Goal: Task Accomplishment & Management: Complete application form

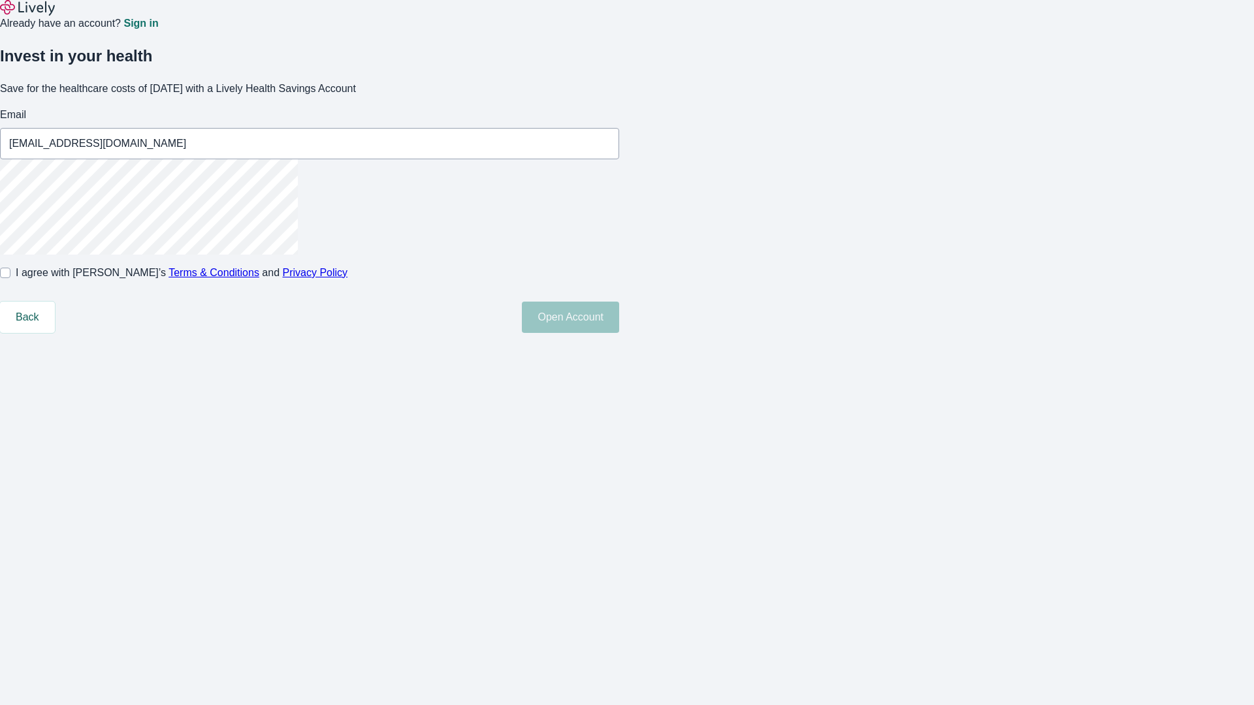
click at [10, 278] on input "I agree with Lively’s Terms & Conditions and Privacy Policy" at bounding box center [5, 273] width 10 height 10
checkbox input "true"
click at [619, 333] on button "Open Account" at bounding box center [570, 317] width 97 height 31
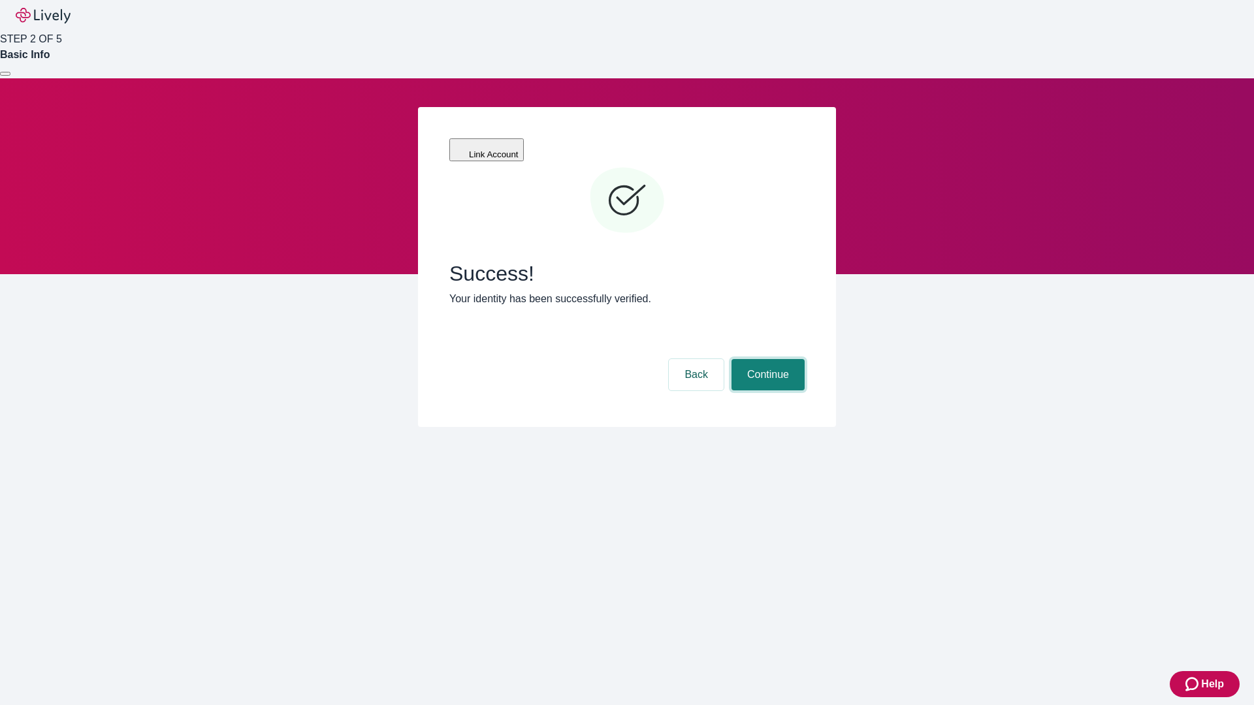
click at [766, 359] on button "Continue" at bounding box center [767, 374] width 73 height 31
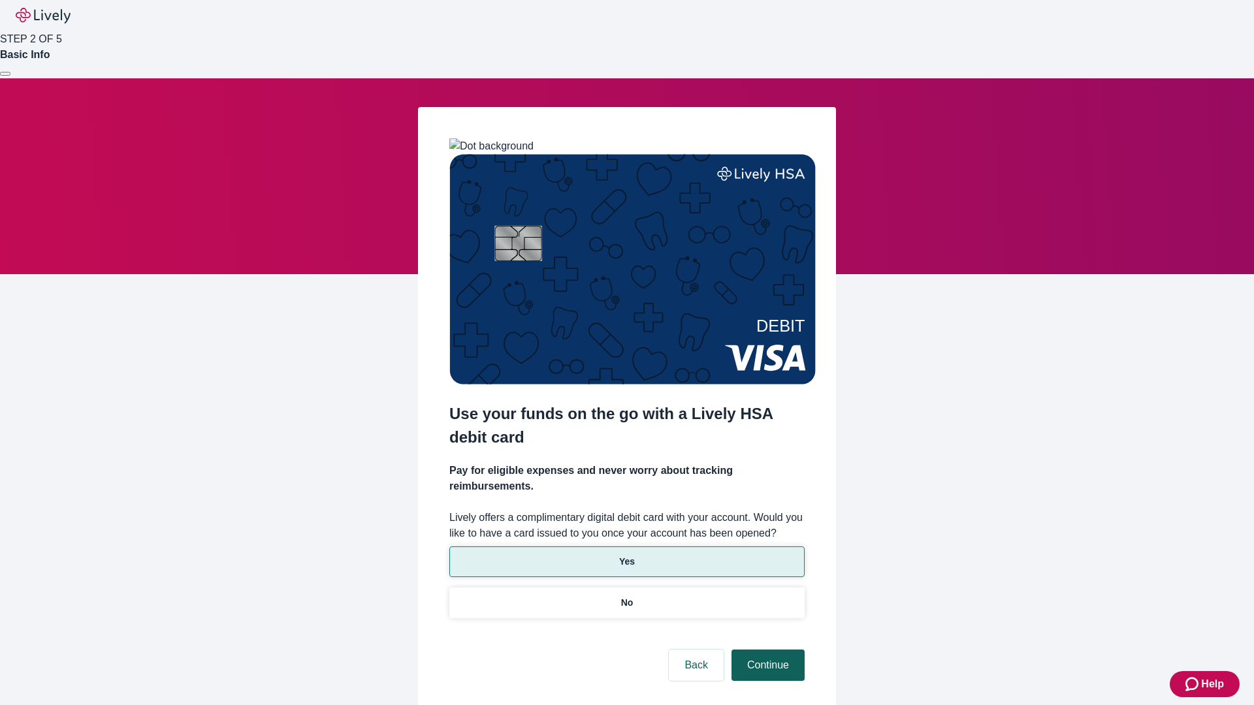
click at [626, 555] on p "Yes" at bounding box center [627, 562] width 16 height 14
click at [766, 650] on button "Continue" at bounding box center [767, 665] width 73 height 31
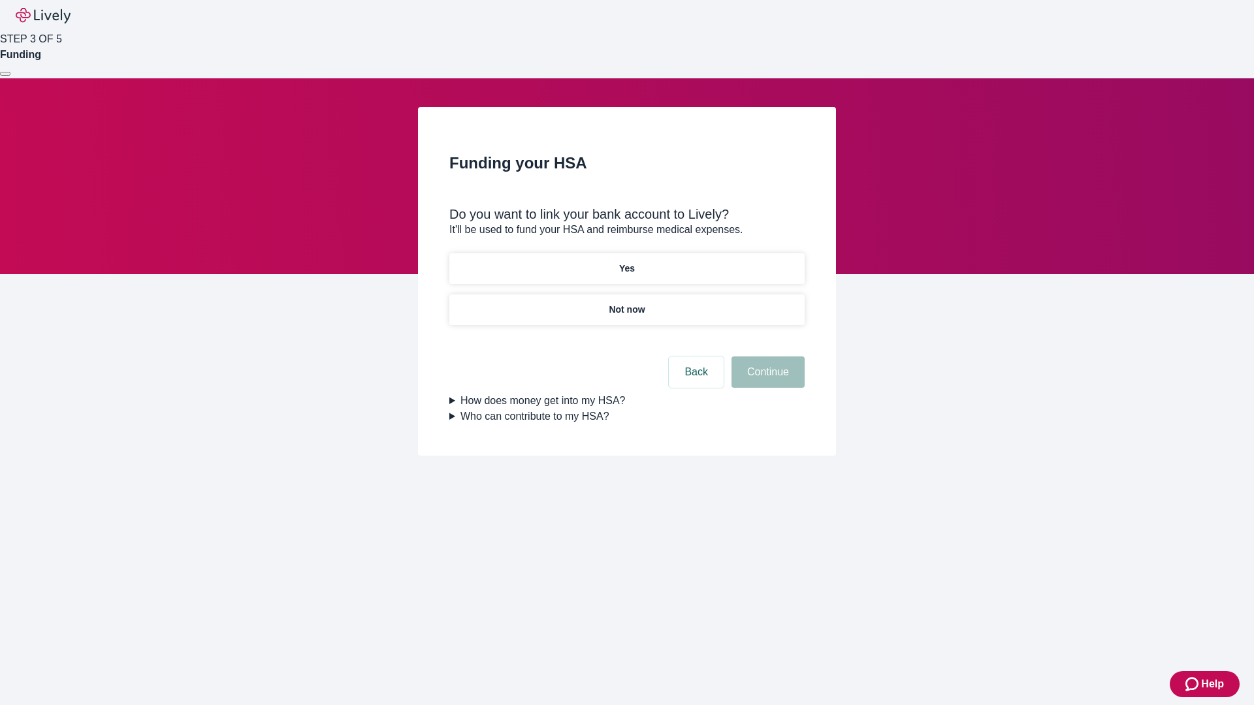
click at [626, 262] on p "Yes" at bounding box center [627, 269] width 16 height 14
click at [766, 357] on button "Continue" at bounding box center [767, 372] width 73 height 31
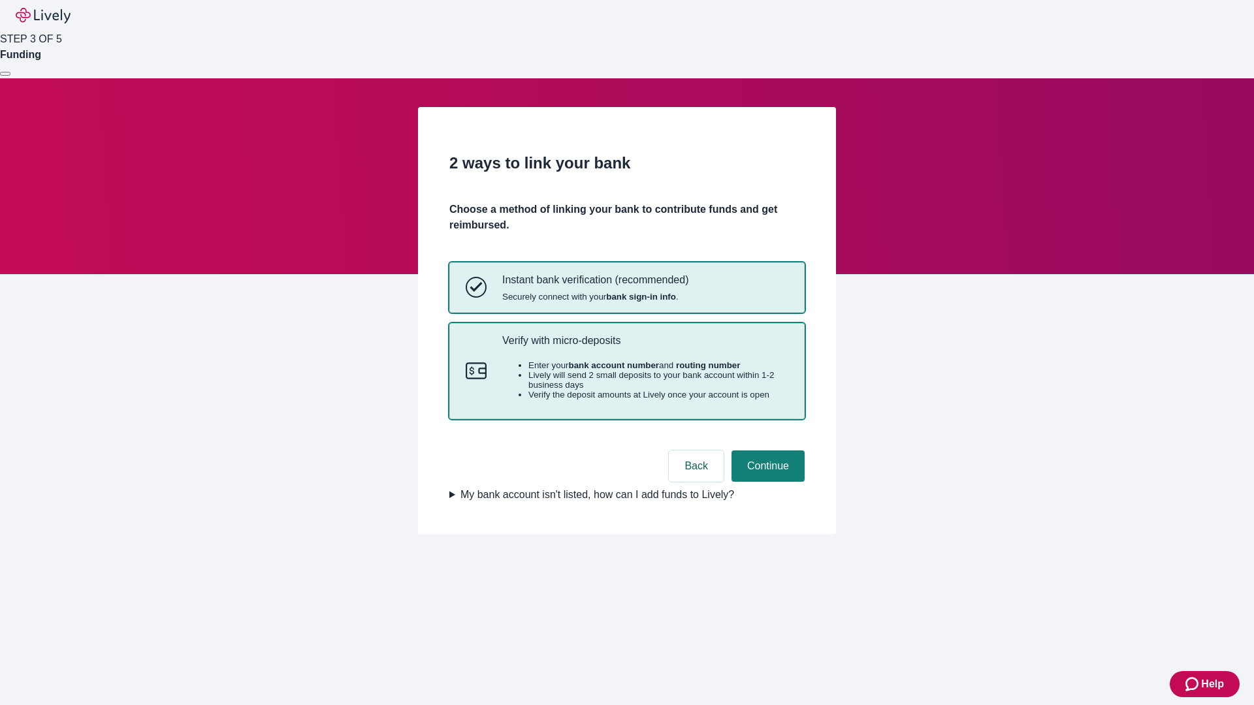
click at [645, 347] on p "Verify with micro-deposits" at bounding box center [645, 340] width 286 height 12
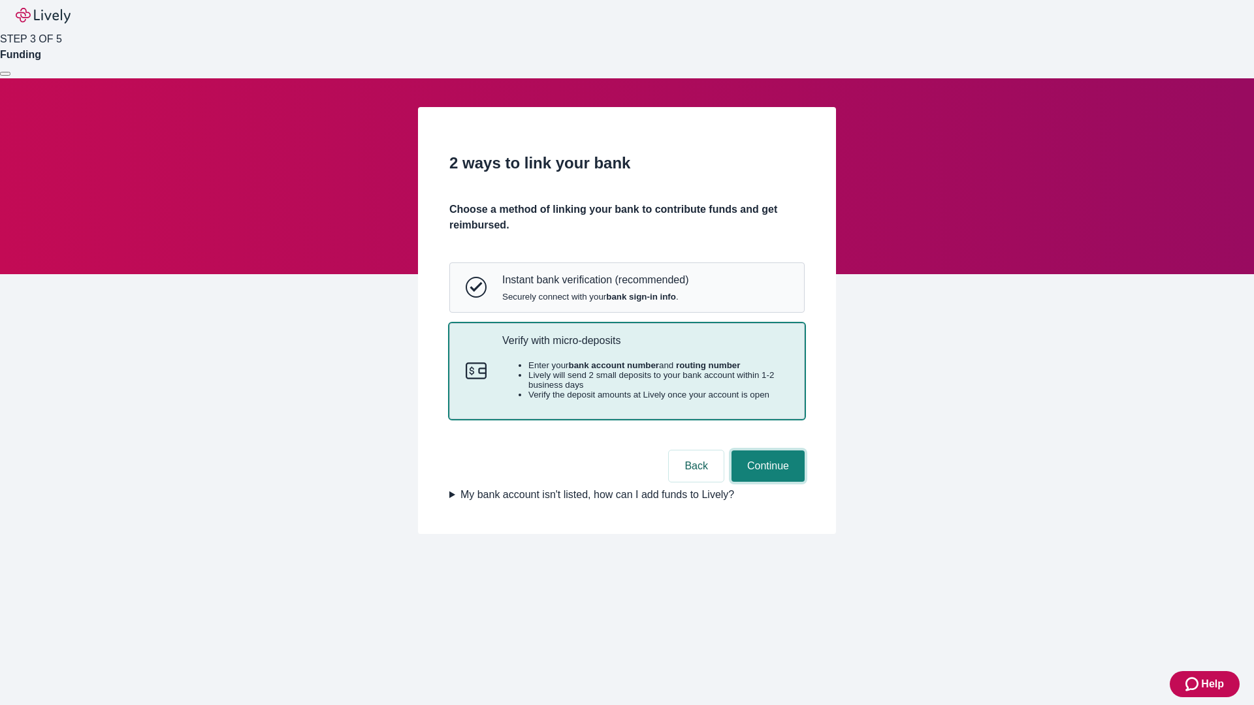
click at [766, 482] on button "Continue" at bounding box center [767, 466] width 73 height 31
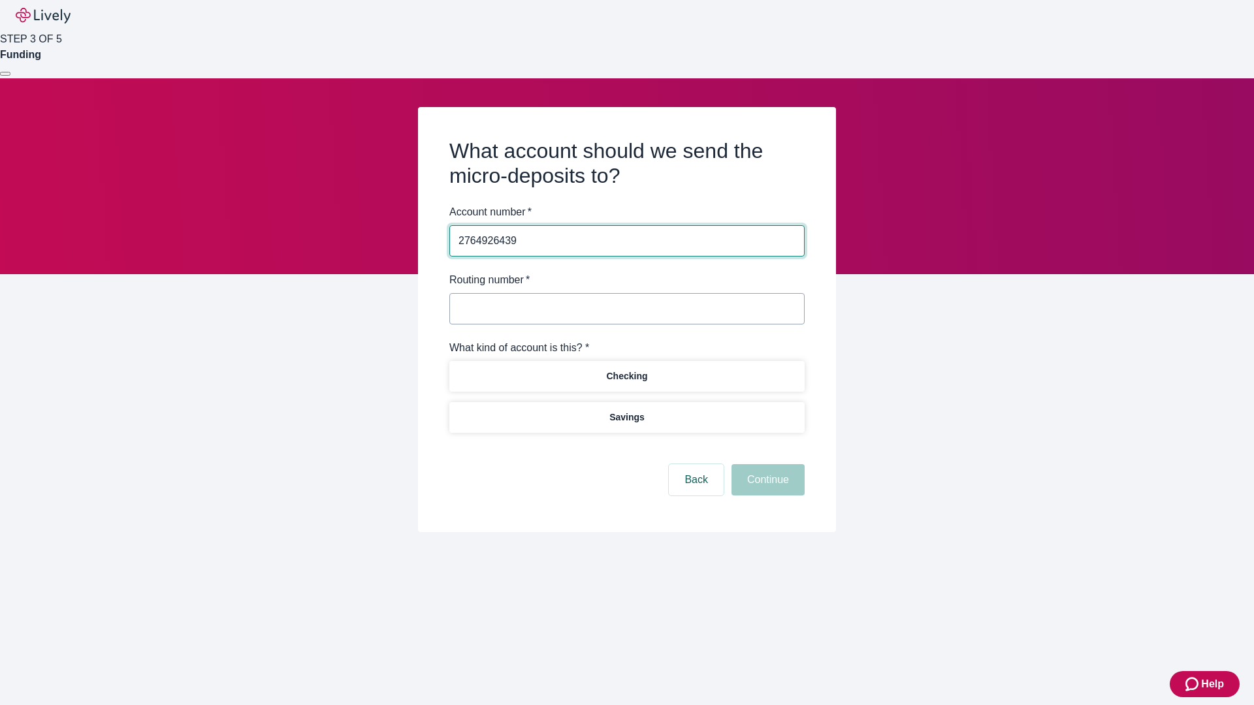
type input "2764926439"
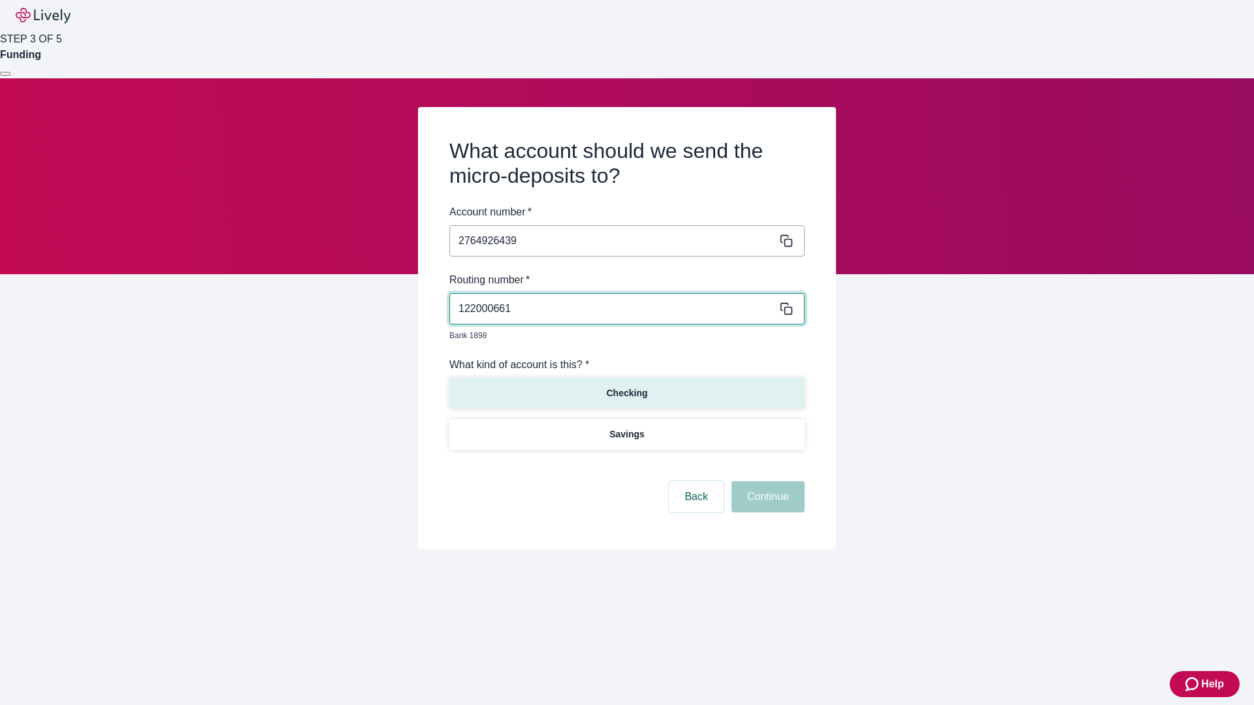
type input "122000661"
click at [626, 387] on p "Checking" at bounding box center [626, 394] width 41 height 14
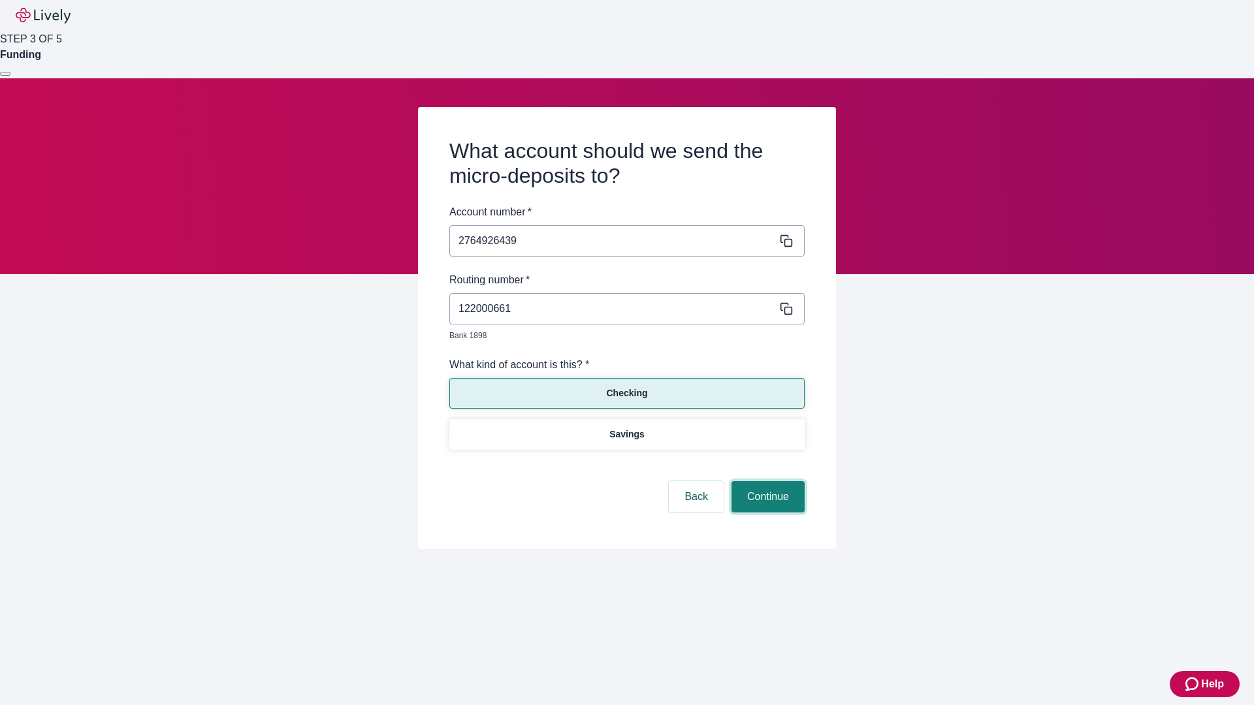
click at [766, 482] on button "Continue" at bounding box center [767, 496] width 73 height 31
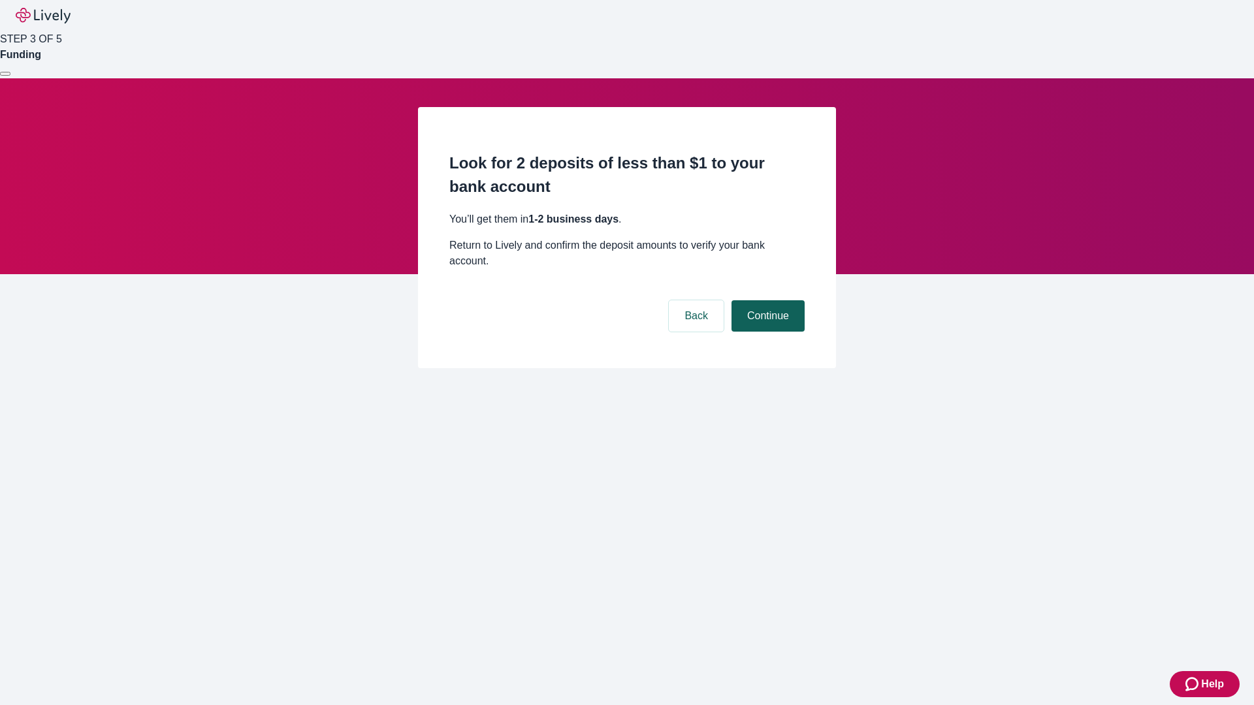
click at [766, 300] on button "Continue" at bounding box center [767, 315] width 73 height 31
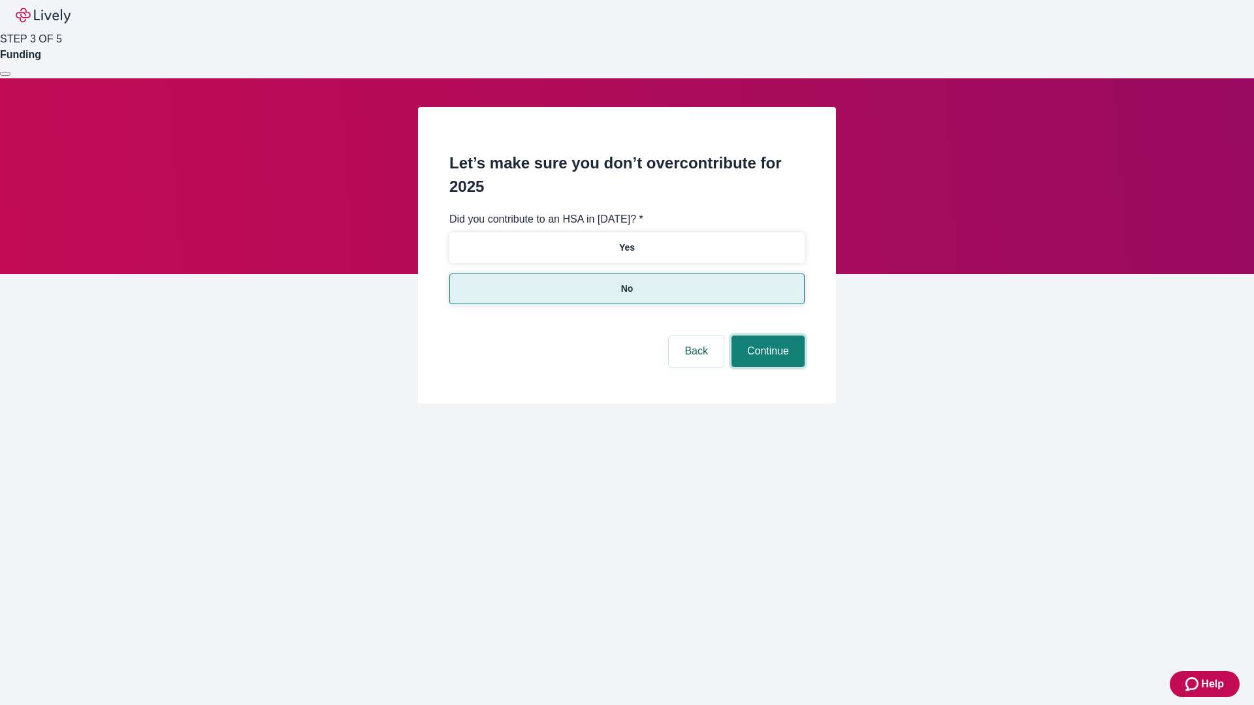
click at [766, 336] on button "Continue" at bounding box center [767, 351] width 73 height 31
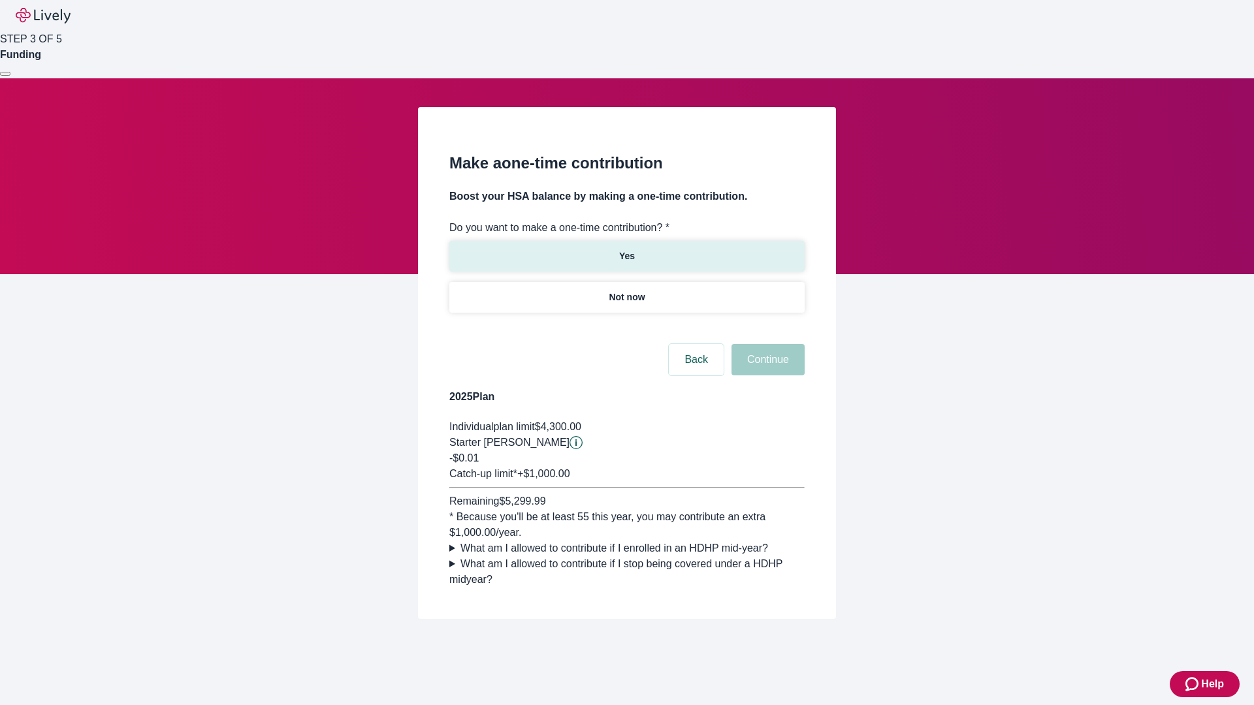
click at [626, 249] on p "Yes" at bounding box center [627, 256] width 16 height 14
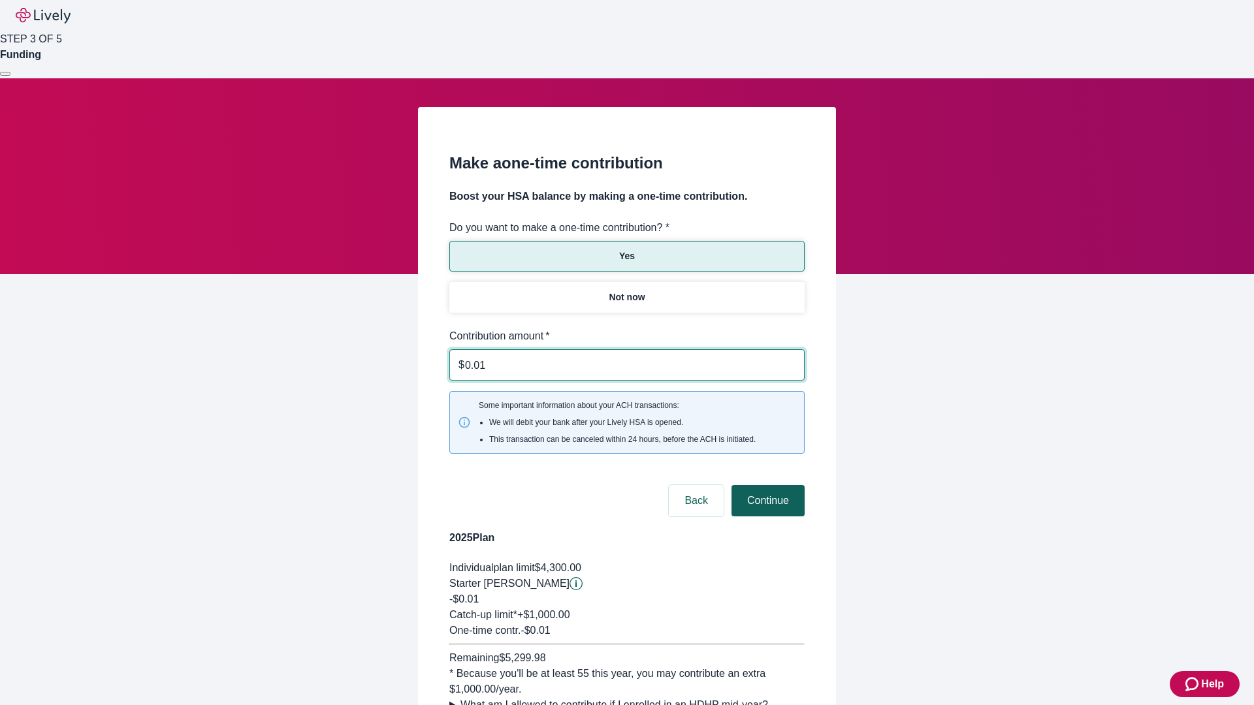
type input "0.01"
click at [766, 485] on button "Continue" at bounding box center [767, 500] width 73 height 31
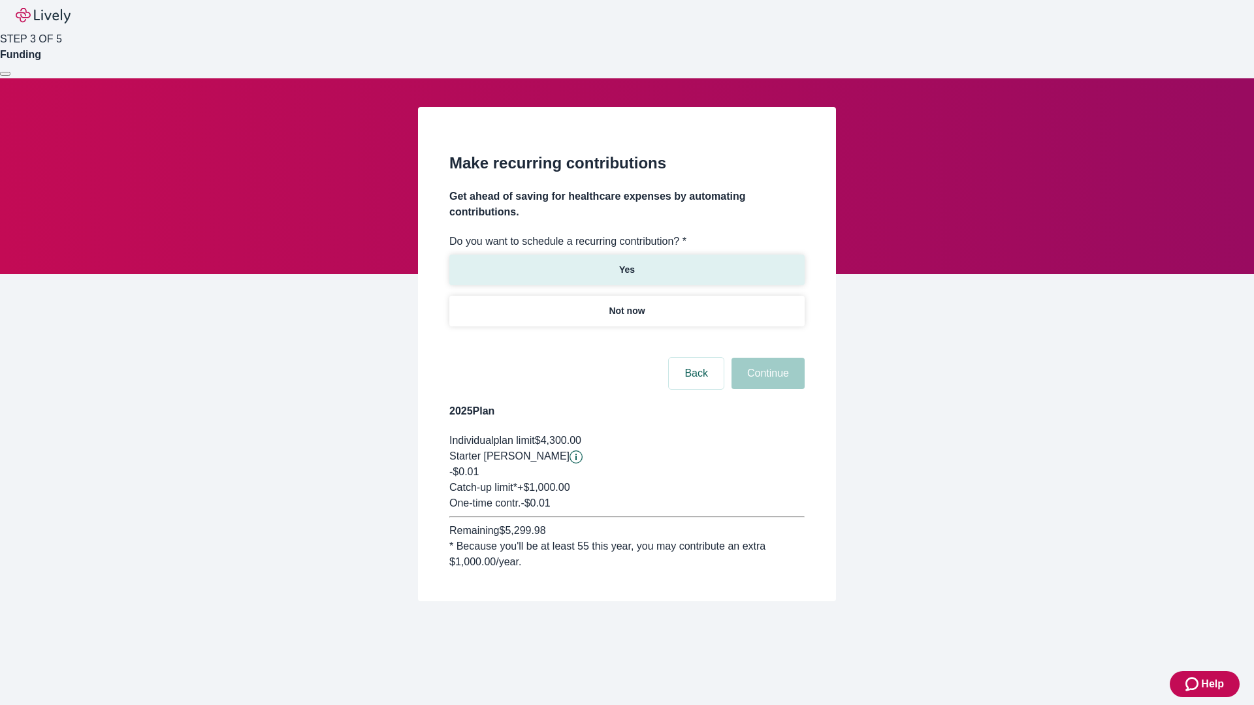
click at [626, 263] on p "Yes" at bounding box center [627, 270] width 16 height 14
click at [626, 342] on body "Help STEP 3 OF 5 Funding Make recurring contributions Get ahead of saving for h…" at bounding box center [627, 332] width 1254 height 664
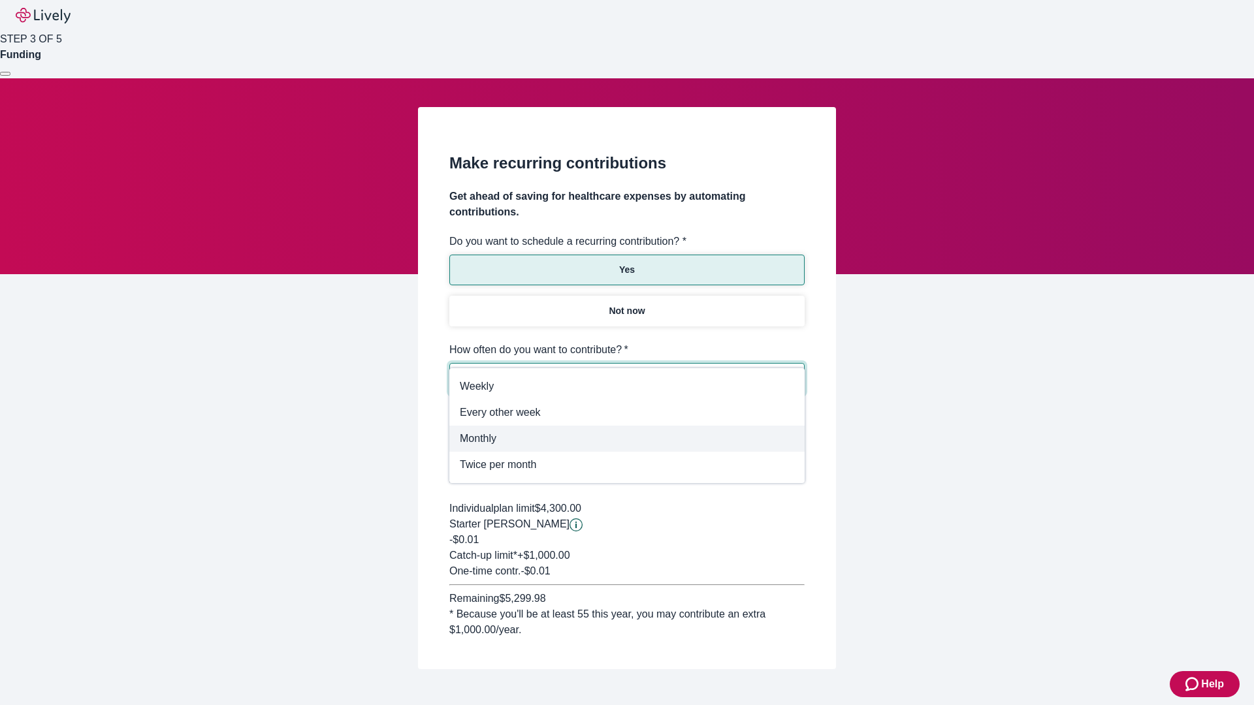
click at [626, 438] on span "Monthly" at bounding box center [627, 439] width 334 height 16
type input "Monthly"
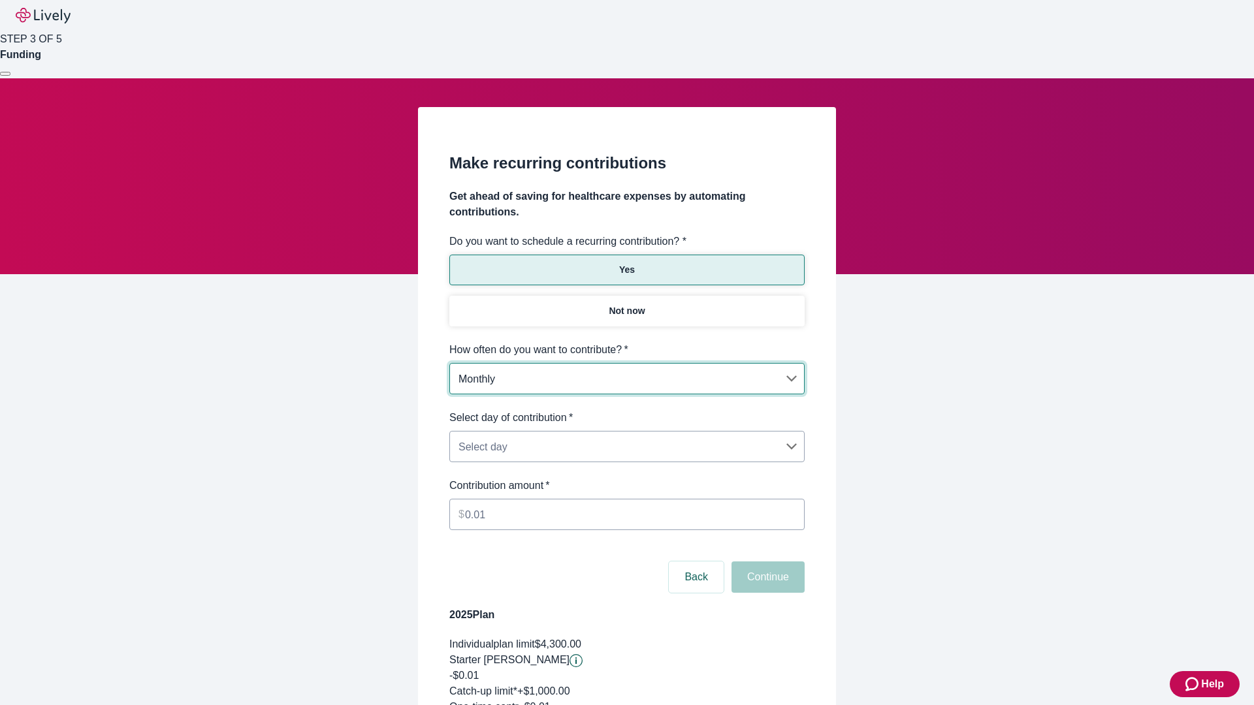
click at [626, 410] on body "Help STEP 3 OF 5 Funding Make recurring contributions Get ahead of saving for h…" at bounding box center [627, 434] width 1254 height 868
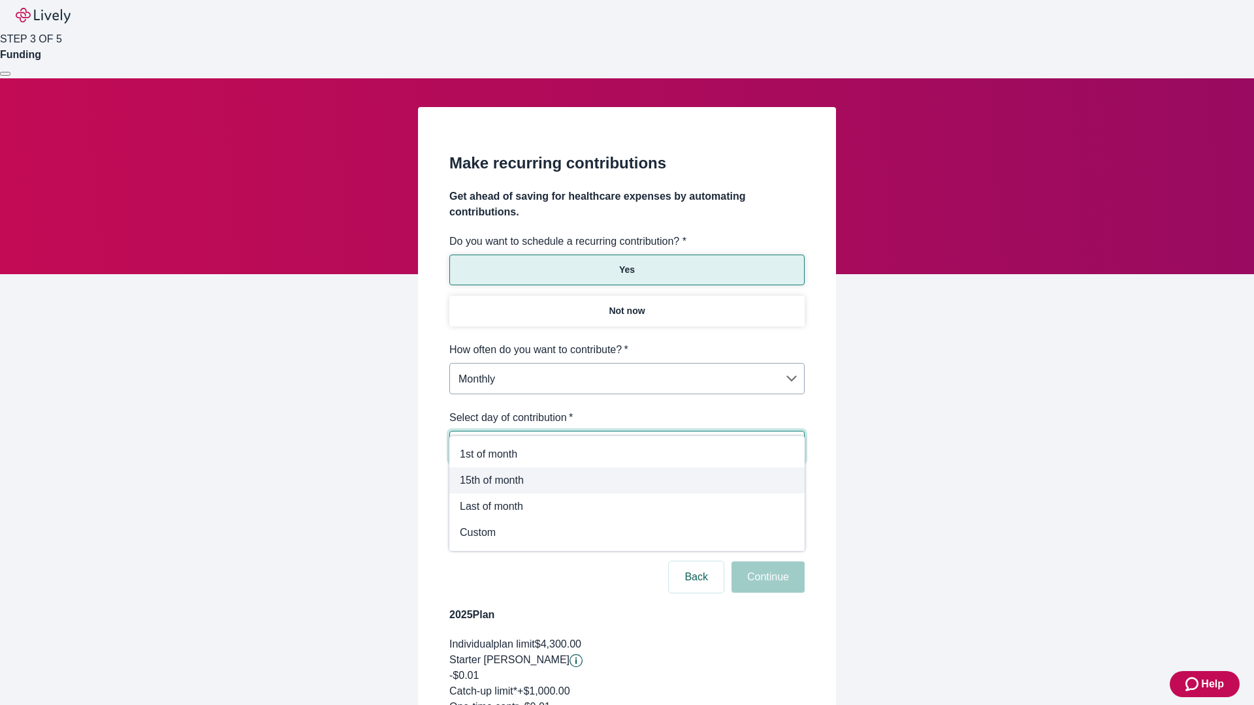
click at [627, 481] on span "15th of month" at bounding box center [627, 481] width 334 height 16
type input "Monthly15th"
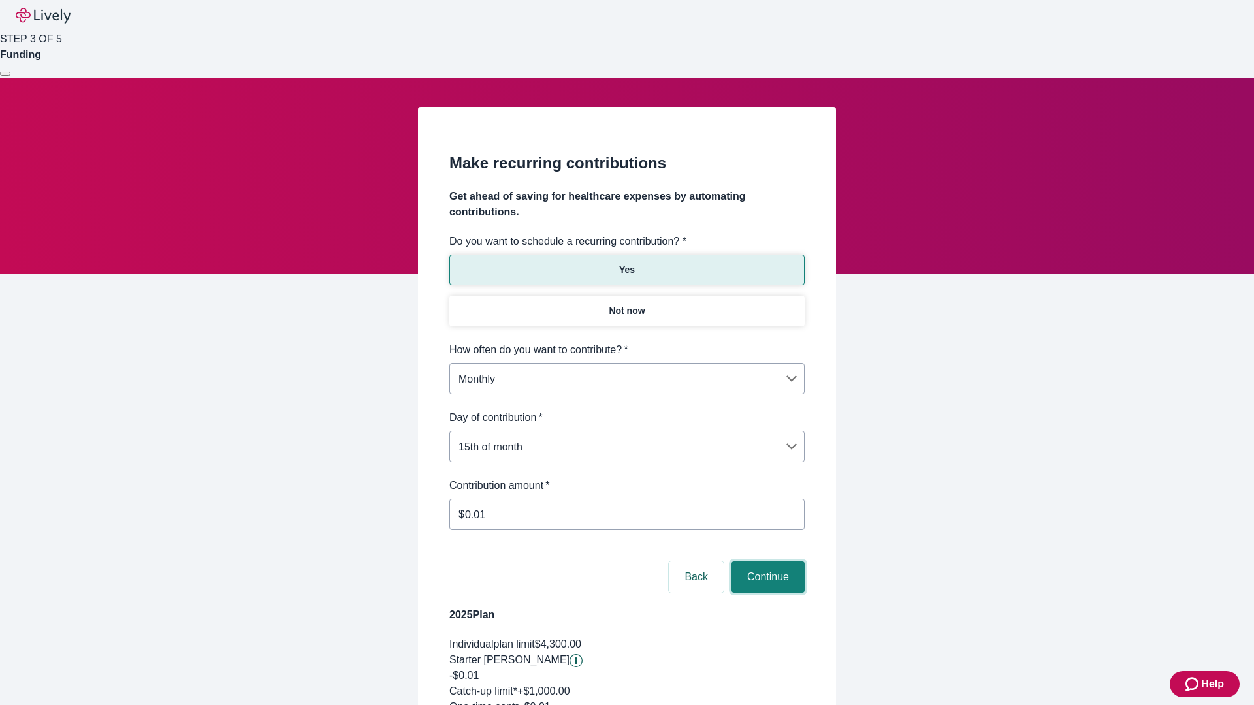
click at [766, 562] on button "Continue" at bounding box center [767, 577] width 73 height 31
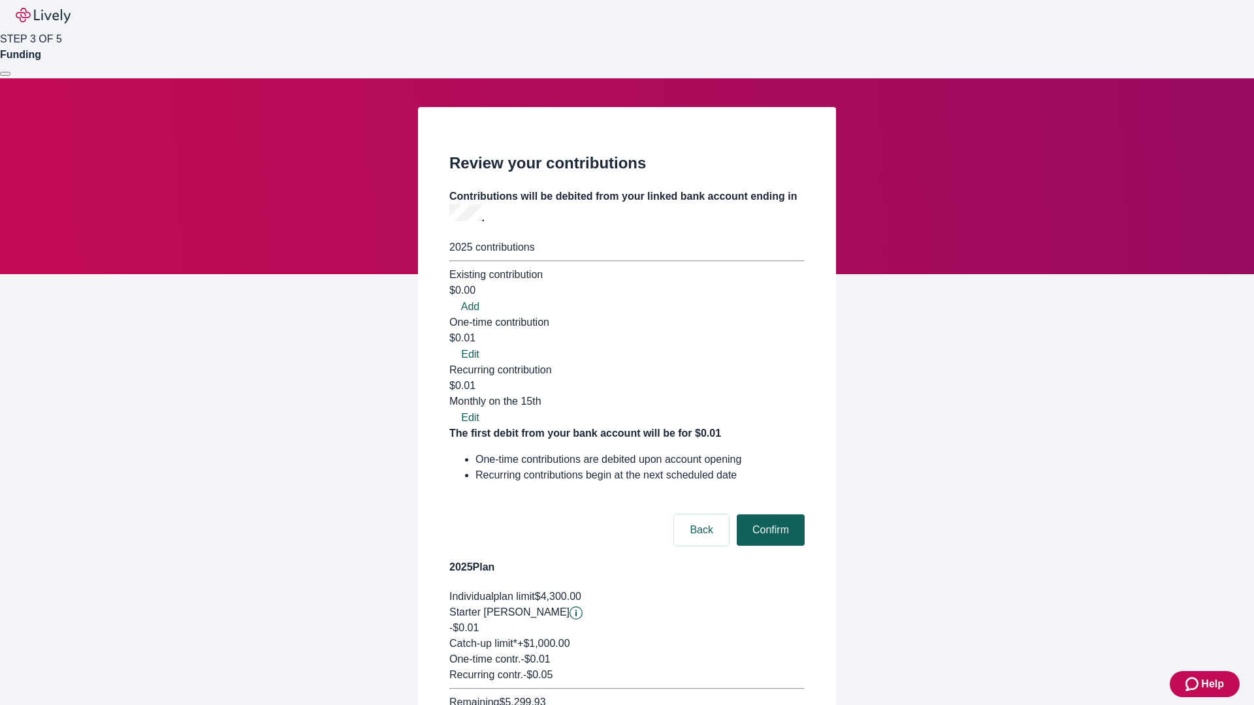
click at [769, 515] on button "Confirm" at bounding box center [771, 530] width 68 height 31
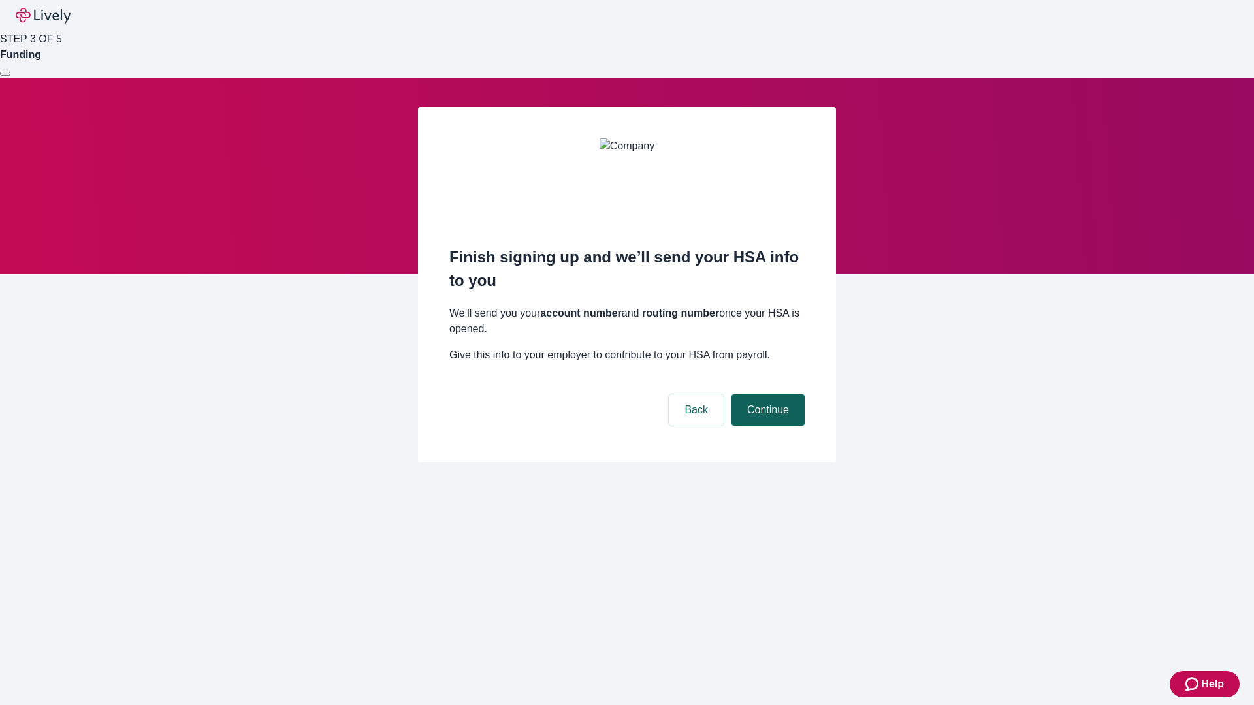
click at [766, 394] on button "Continue" at bounding box center [767, 409] width 73 height 31
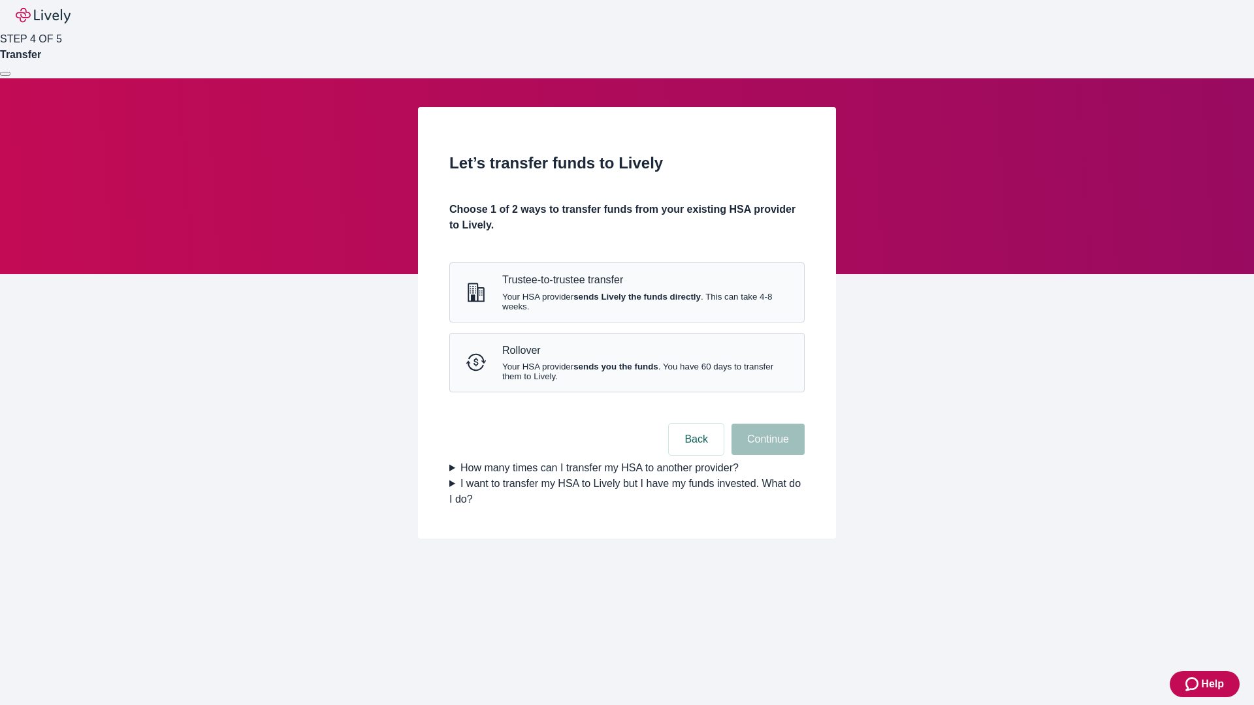
click at [626, 302] on strong "sends Lively the funds directly" at bounding box center [636, 297] width 127 height 10
click at [766, 455] on button "Continue" at bounding box center [767, 439] width 73 height 31
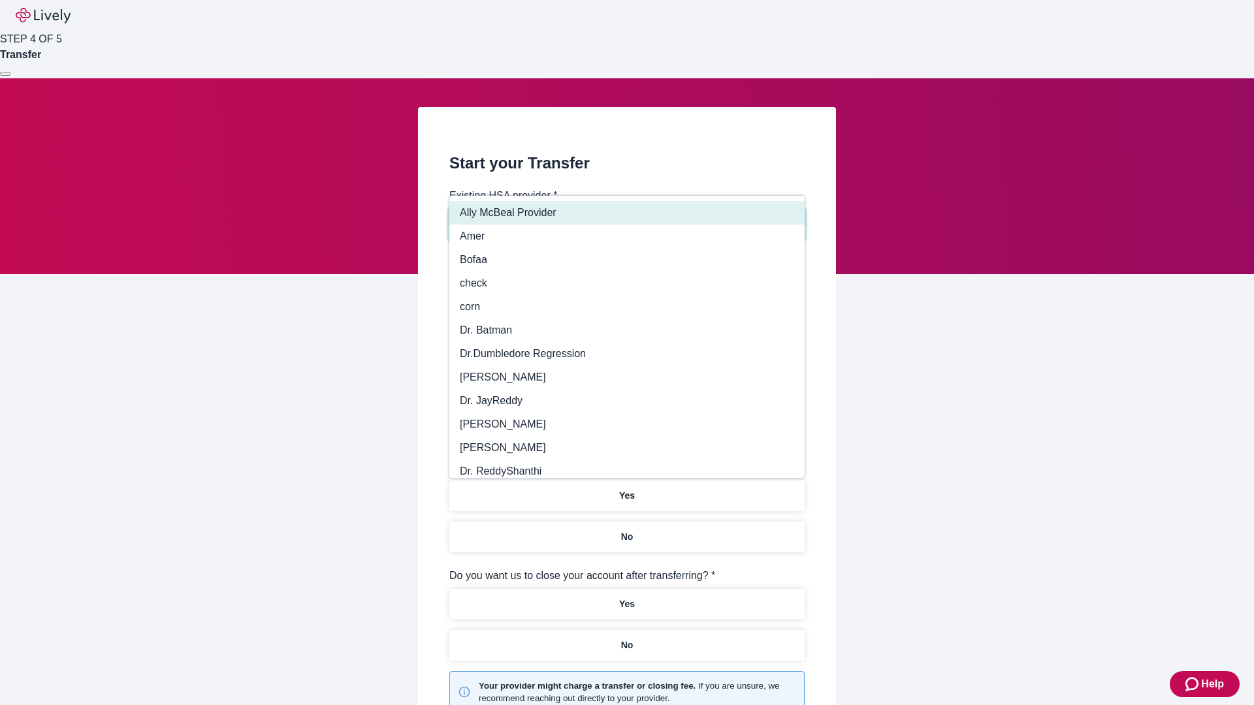
type input "Other"
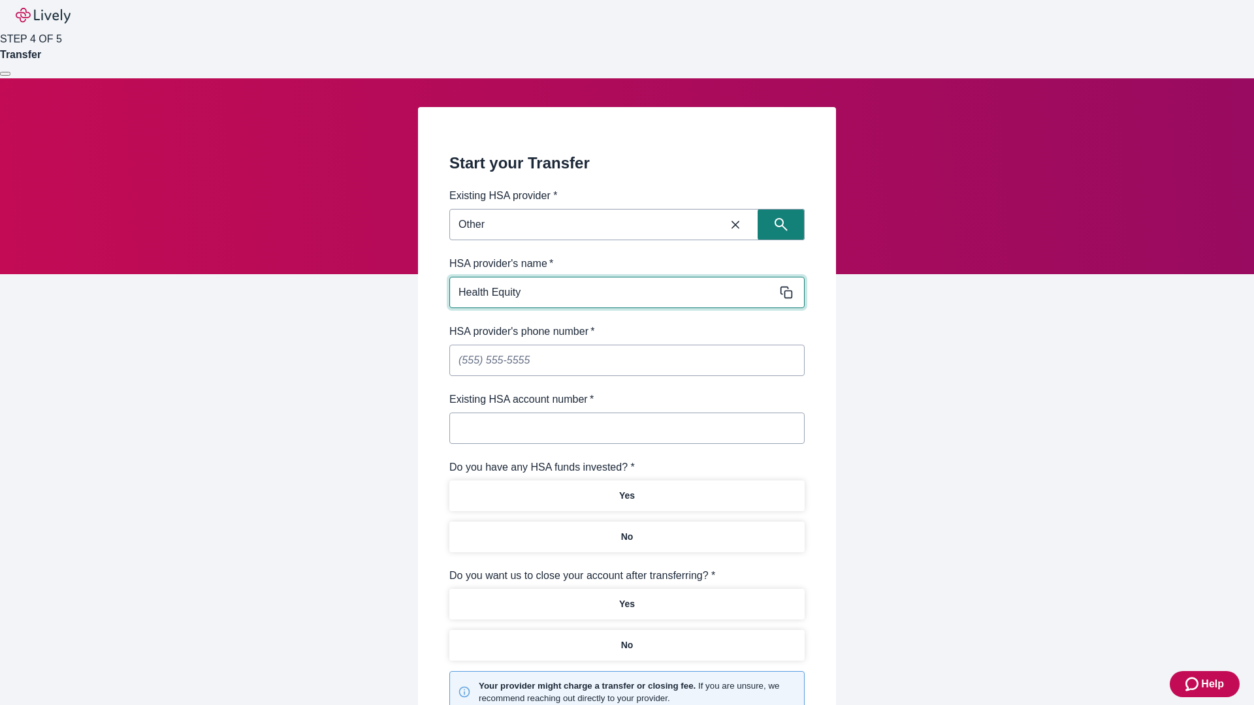
type input "Health Equity"
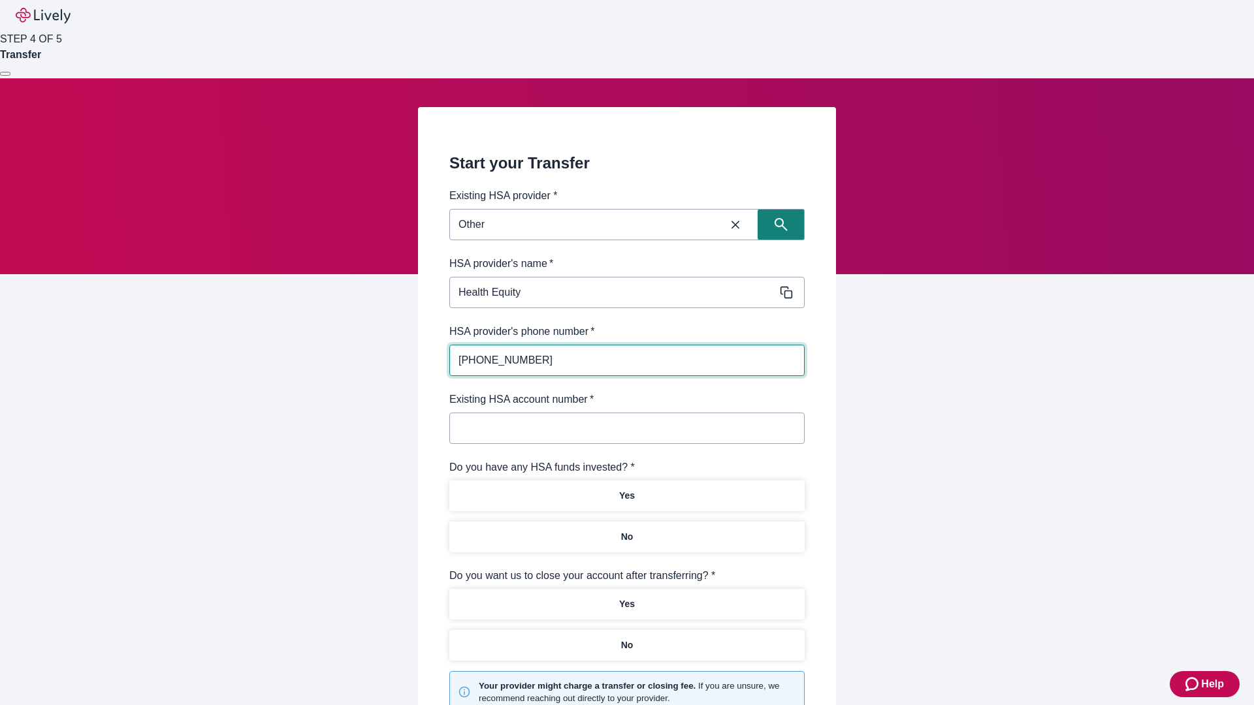
type input "[PHONE_NUMBER]"
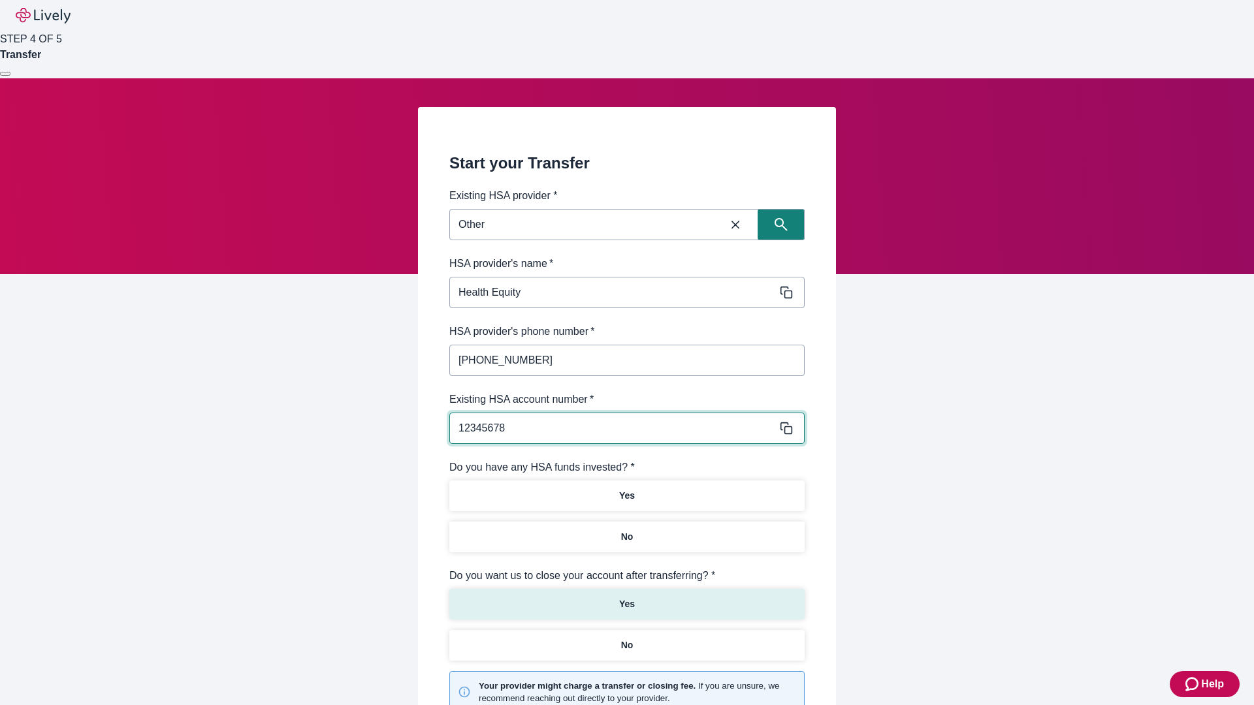
type input "12345678"
click at [626, 530] on p "No" at bounding box center [627, 537] width 12 height 14
click at [626, 598] on p "Yes" at bounding box center [627, 605] width 16 height 14
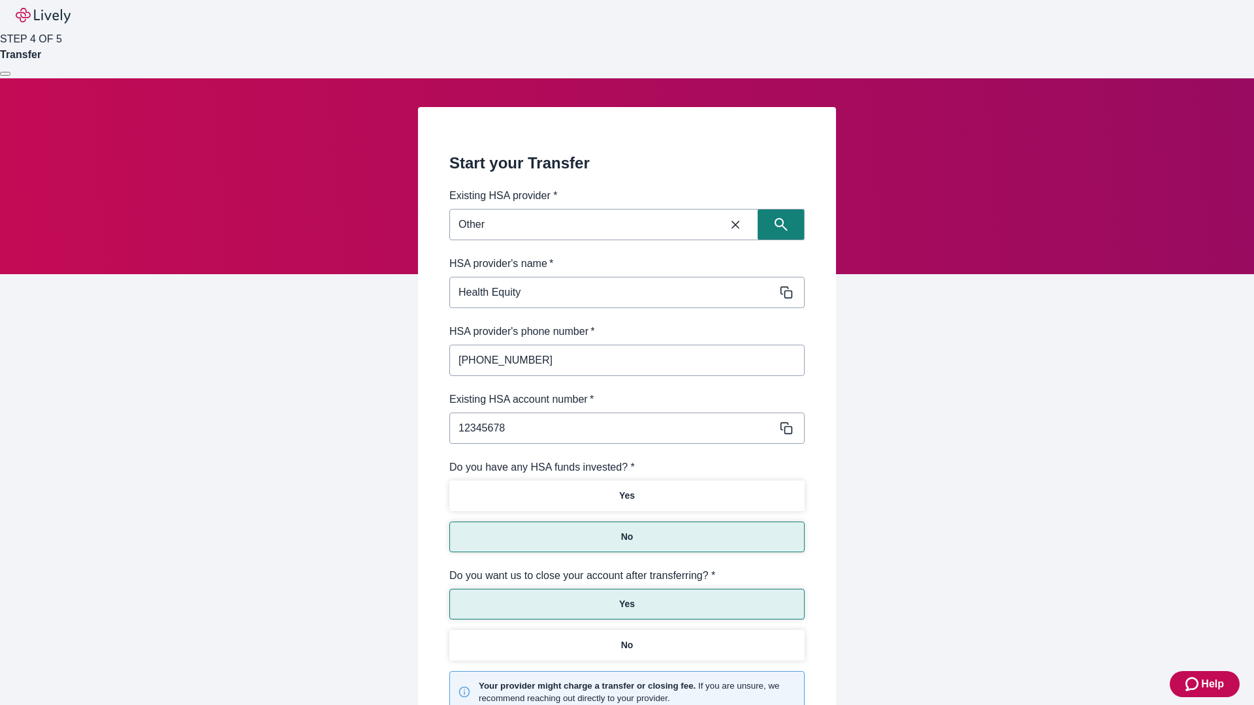
scroll to position [136, 0]
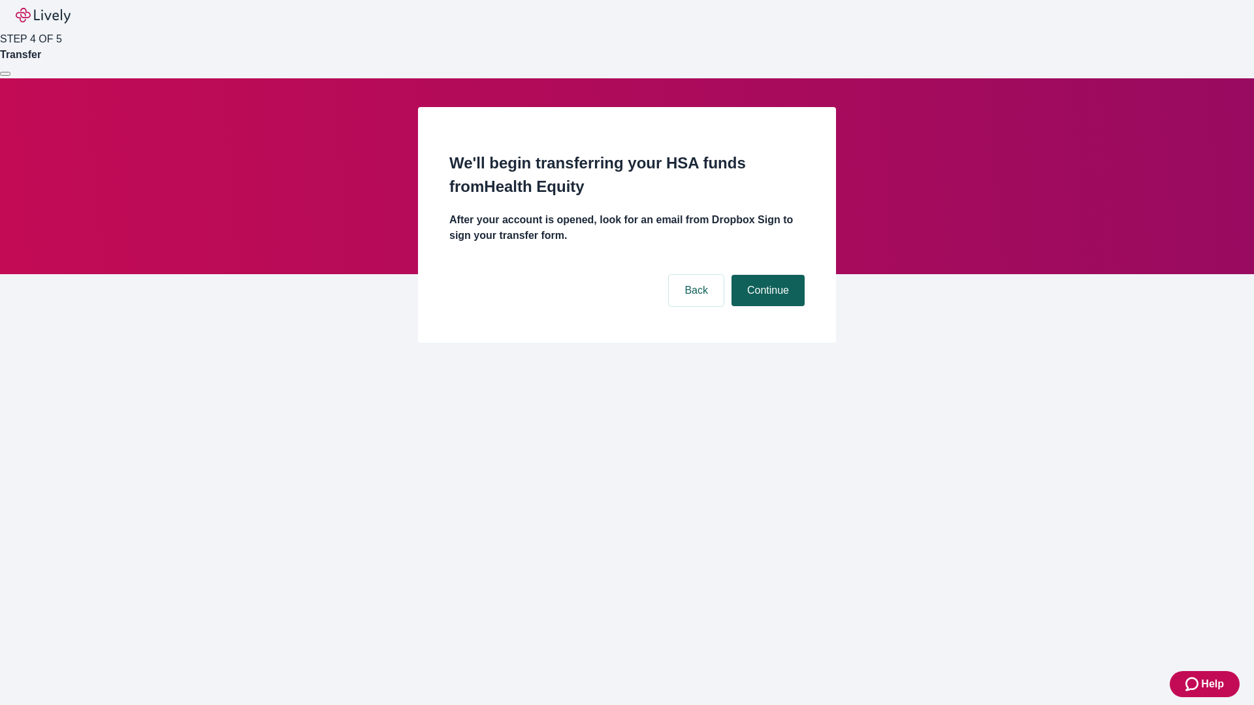
click at [766, 275] on button "Continue" at bounding box center [767, 290] width 73 height 31
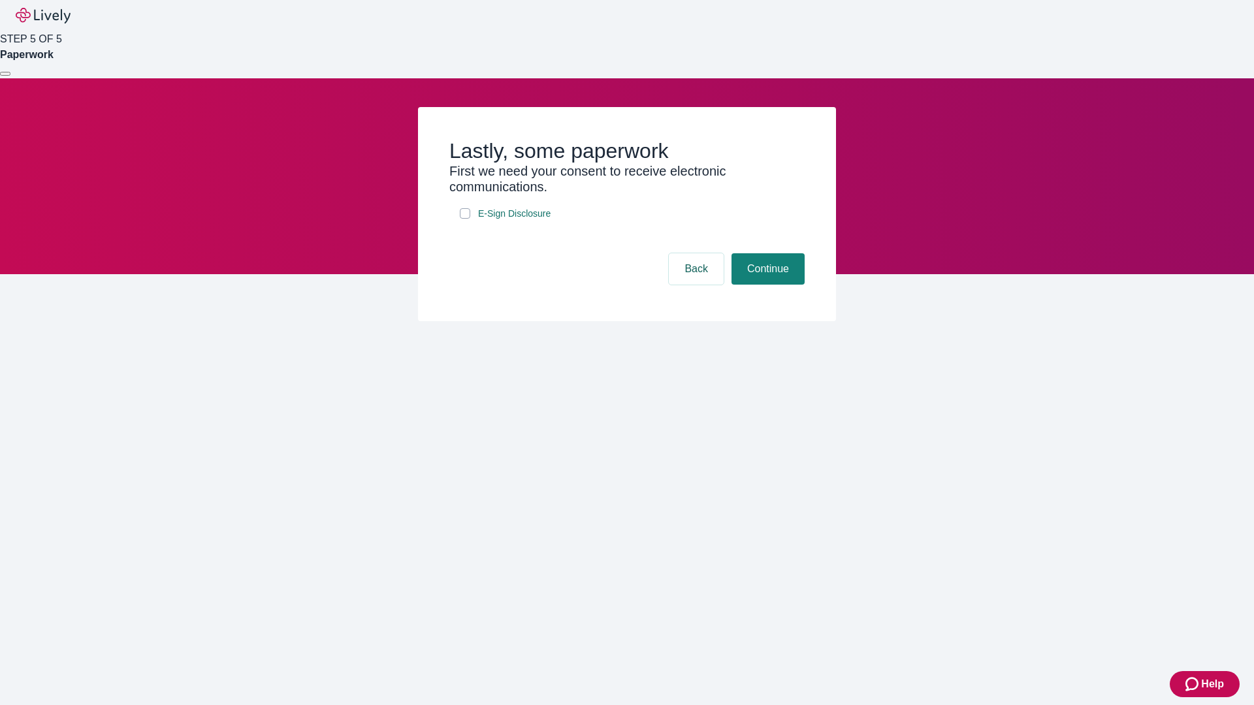
click at [465, 219] on input "E-Sign Disclosure" at bounding box center [465, 213] width 10 height 10
checkbox input "true"
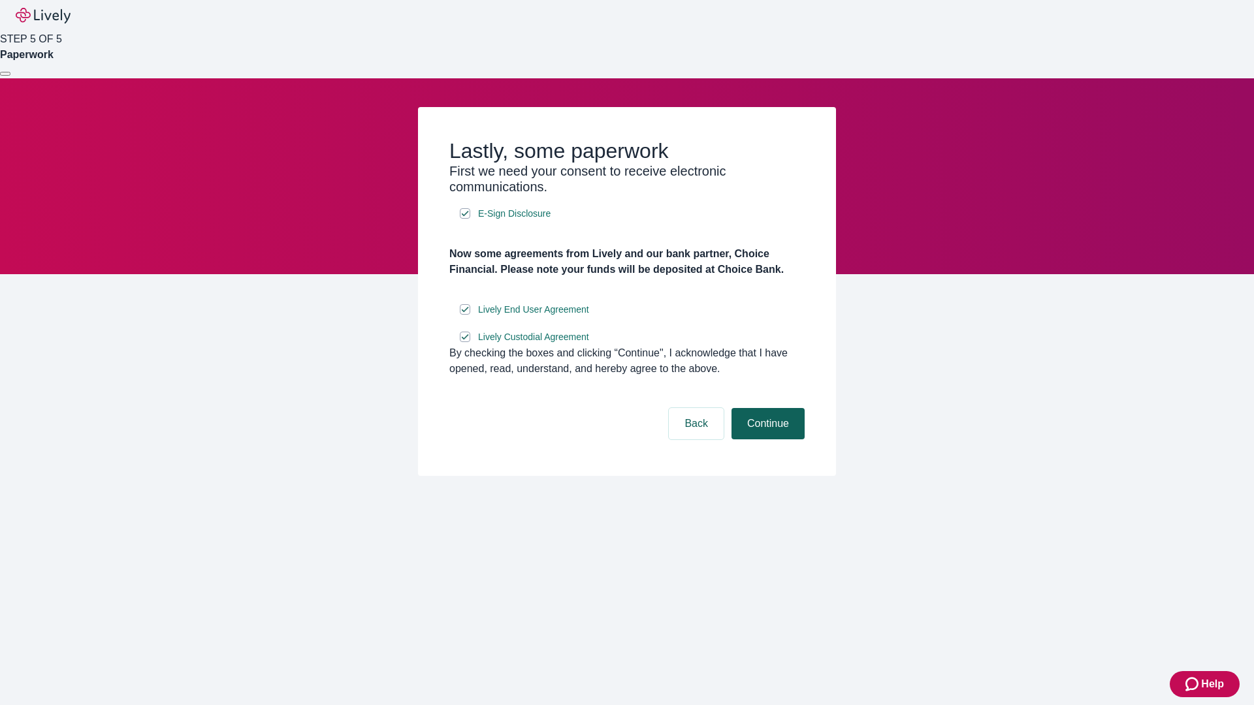
click at [766, 440] on button "Continue" at bounding box center [767, 423] width 73 height 31
